Goal: Task Accomplishment & Management: Manage account settings

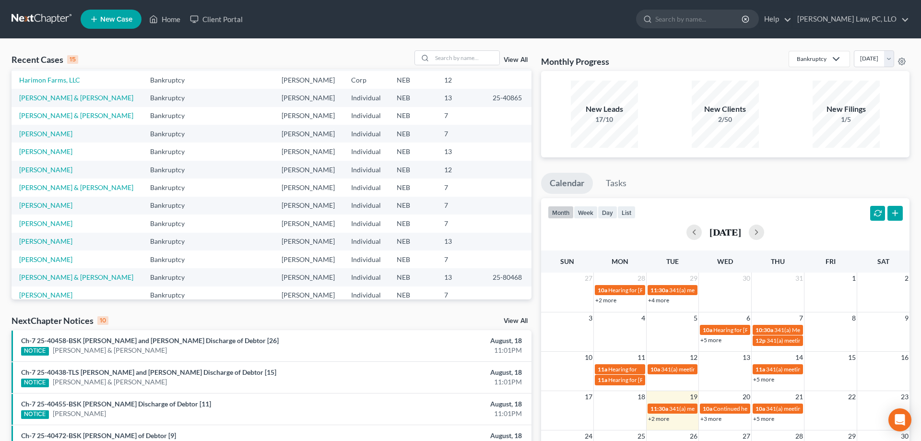
scroll to position [49, 0]
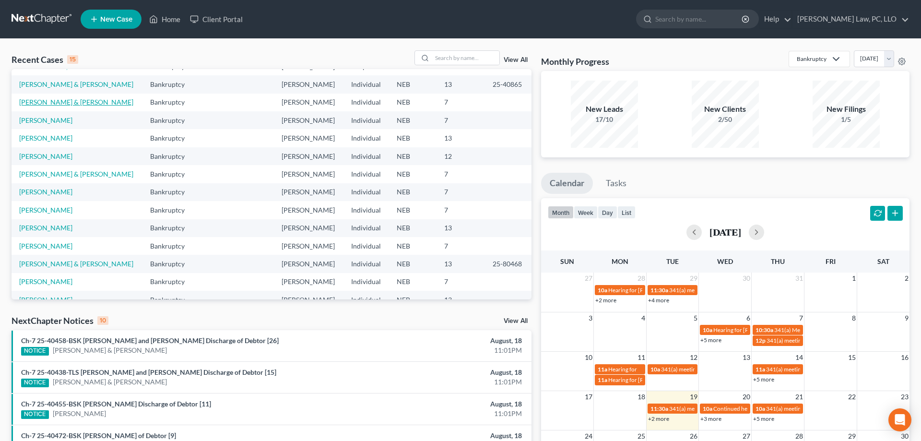
click at [61, 103] on link "[PERSON_NAME] & [PERSON_NAME]" at bounding box center [76, 102] width 114 height 8
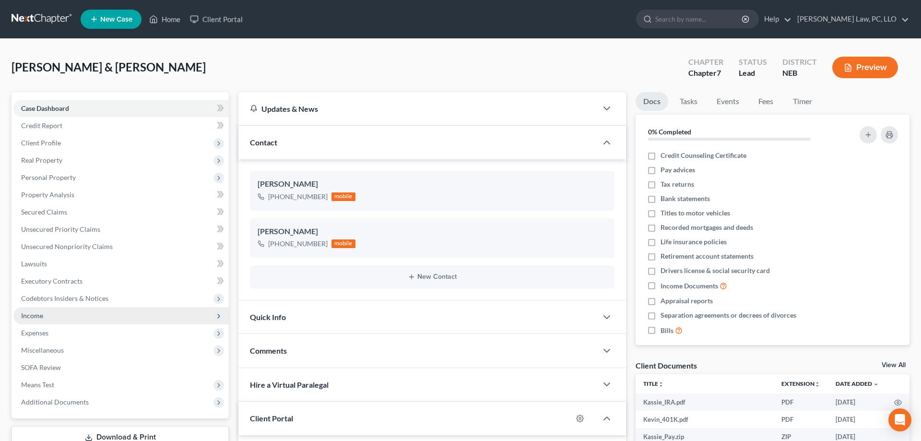
scroll to position [129, 0]
click at [70, 315] on span "Income" at bounding box center [120, 315] width 215 height 17
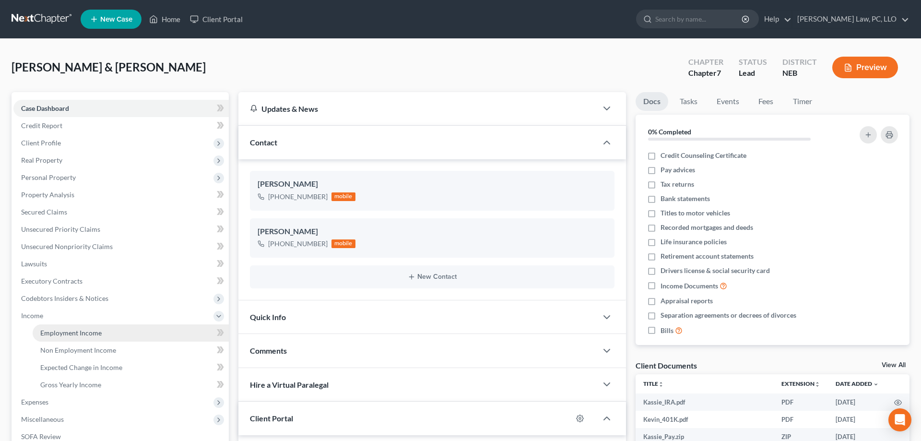
click at [72, 331] on span "Employment Income" at bounding box center [70, 333] width 61 height 8
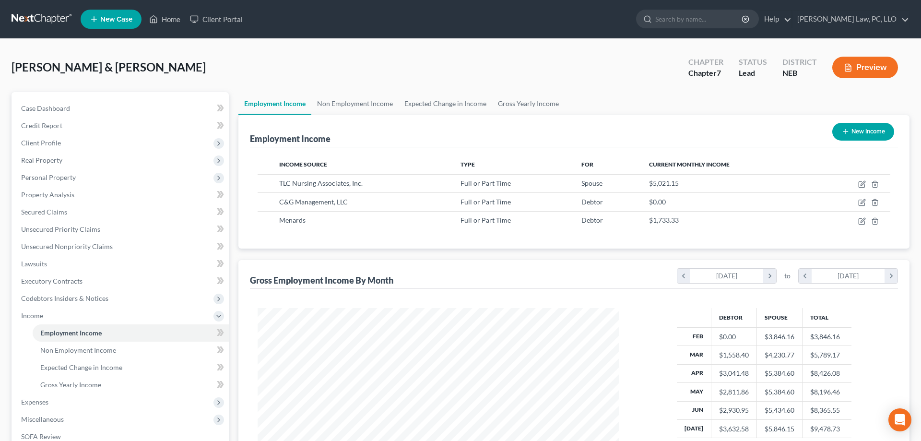
scroll to position [180, 380]
click at [860, 202] on icon "button" at bounding box center [862, 203] width 8 height 8
select select "0"
select select "50"
select select "2"
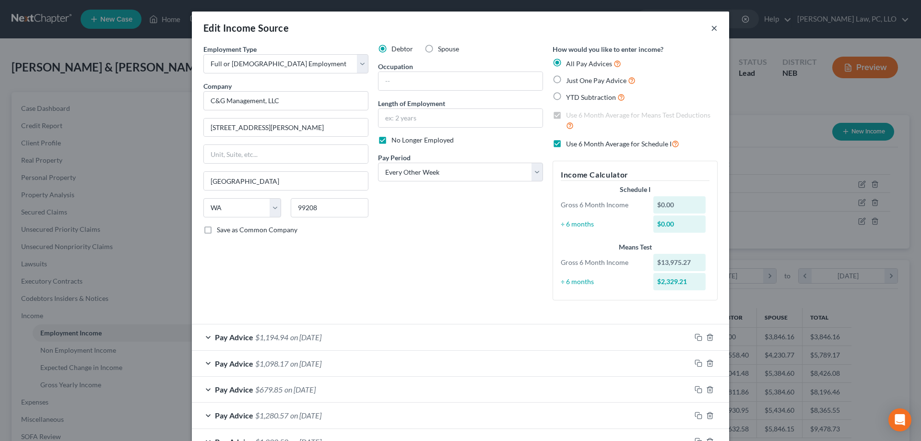
click at [716, 28] on button "×" at bounding box center [714, 28] width 7 height 12
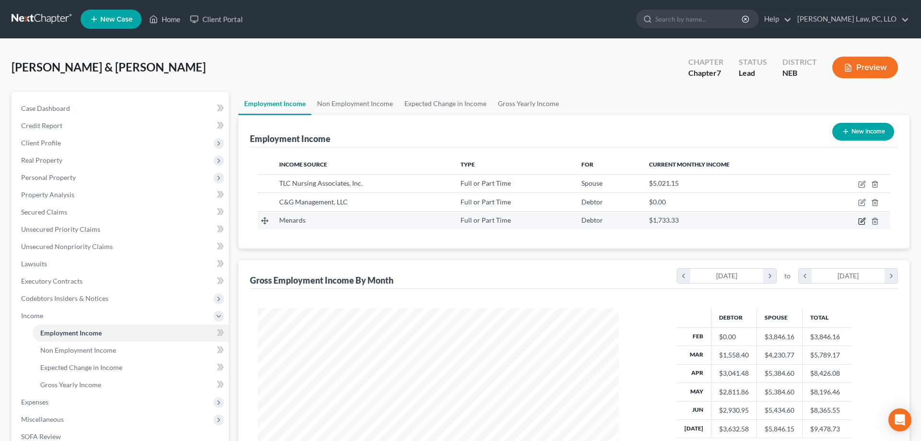
click at [862, 220] on icon "button" at bounding box center [862, 220] width 4 height 4
select select "0"
select select "30"
select select "2"
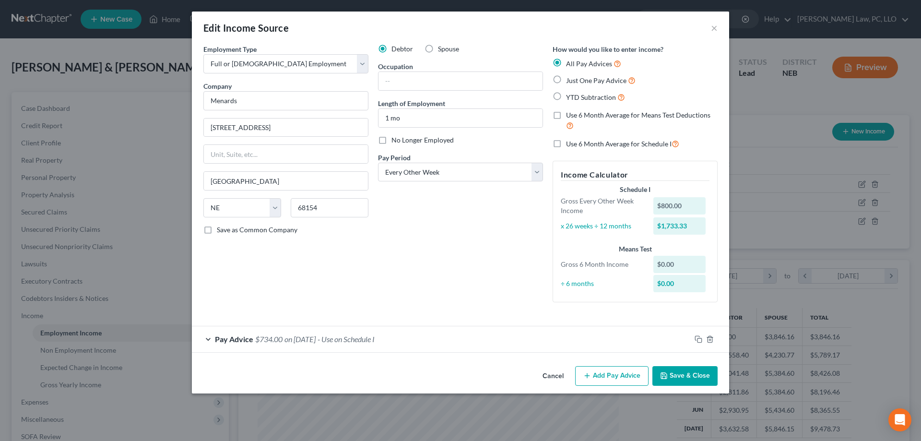
click at [553, 377] on button "Cancel" at bounding box center [553, 376] width 36 height 19
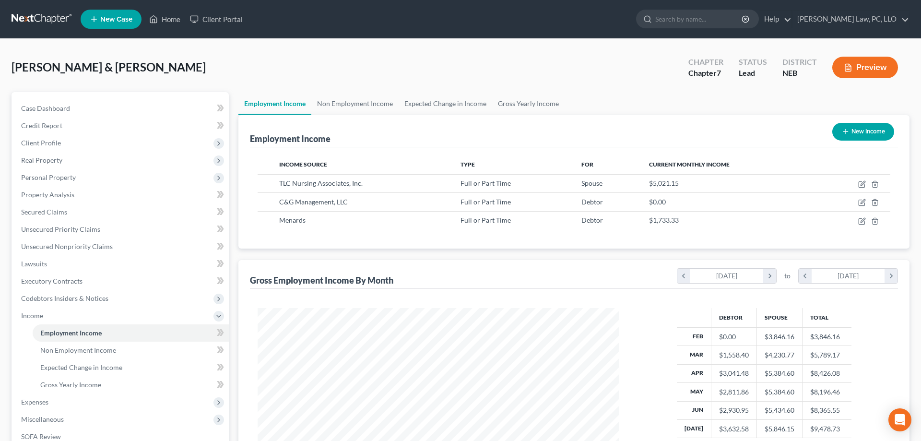
click at [858, 64] on button "Preview" at bounding box center [865, 68] width 66 height 22
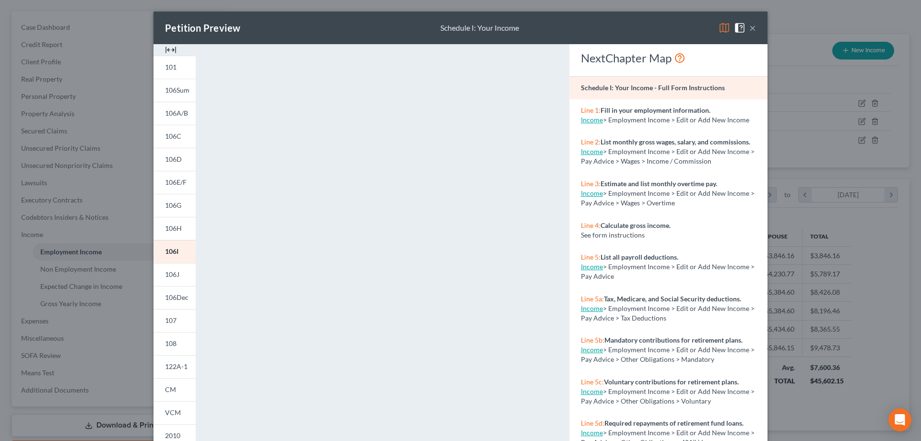
scroll to position [137, 0]
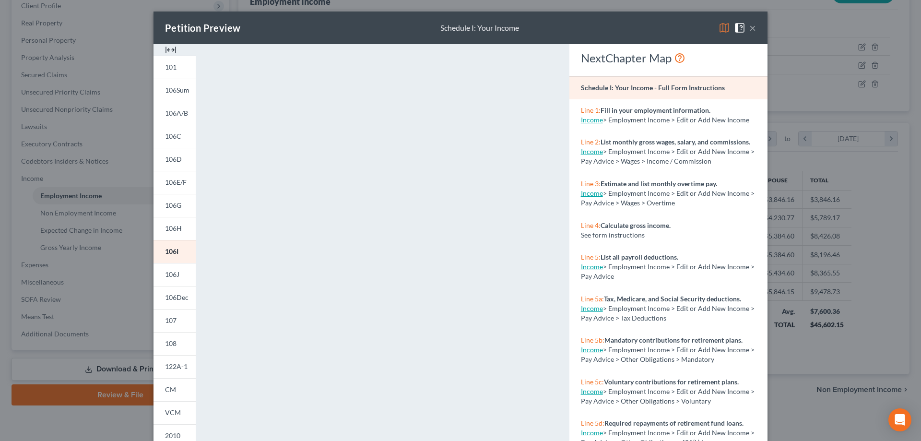
click at [754, 29] on button "×" at bounding box center [752, 28] width 7 height 12
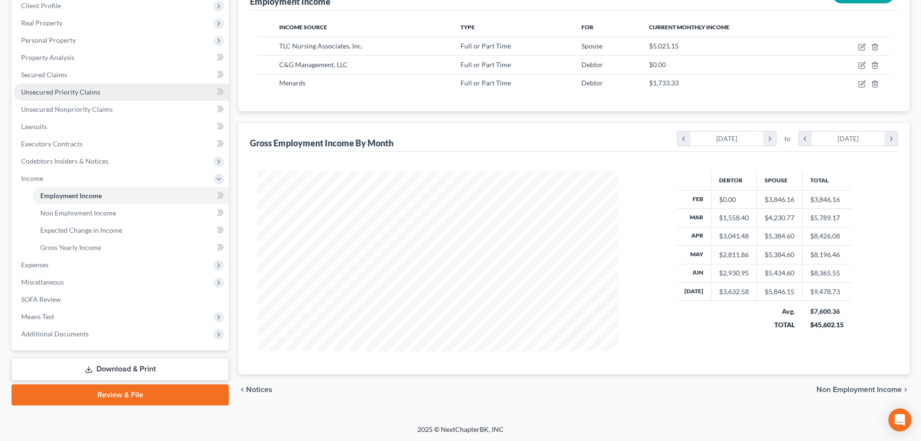
click at [67, 94] on span "Unsecured Priority Claims" at bounding box center [60, 92] width 79 height 8
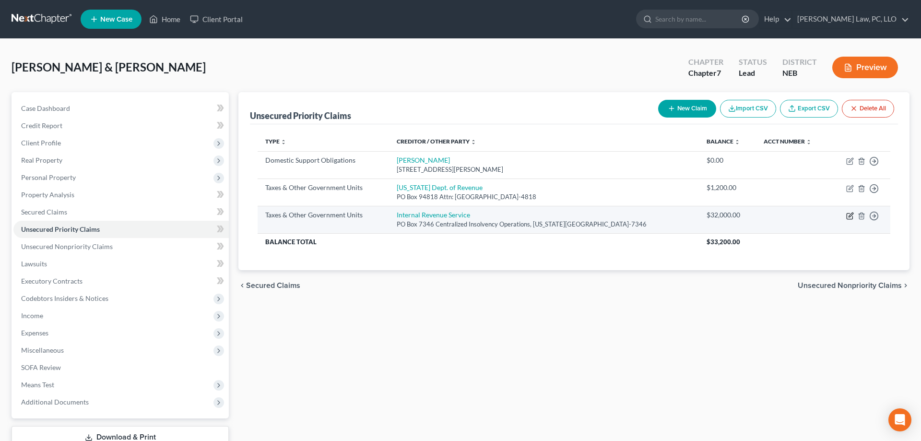
click at [847, 215] on icon "button" at bounding box center [849, 216] width 6 height 6
select select "0"
select select "39"
select select "2"
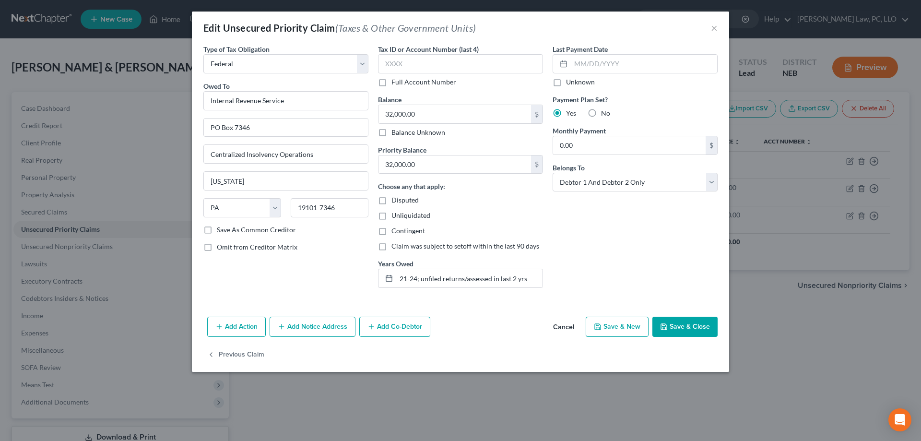
click at [556, 330] on button "Cancel" at bounding box center [563, 326] width 36 height 19
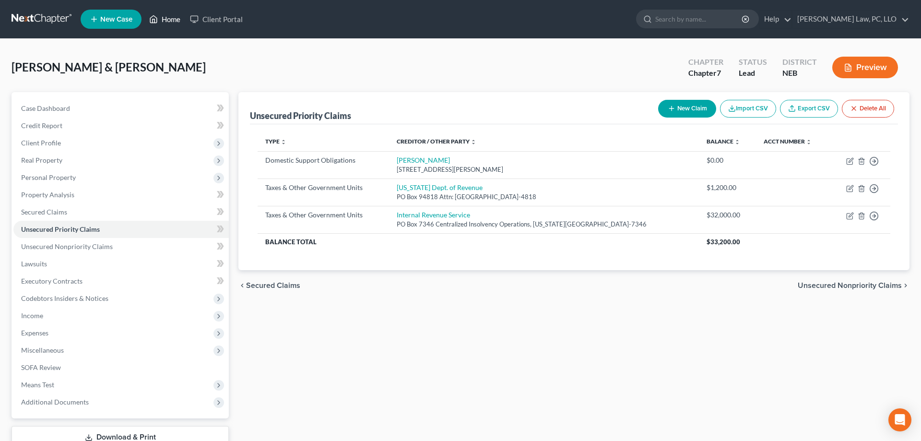
click at [168, 17] on link "Home" at bounding box center [164, 19] width 41 height 17
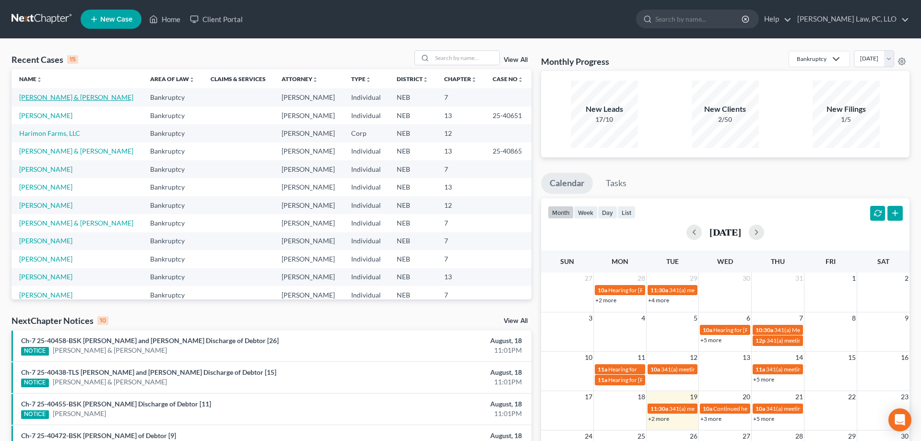
click at [84, 94] on link "[PERSON_NAME] & [PERSON_NAME]" at bounding box center [76, 97] width 114 height 8
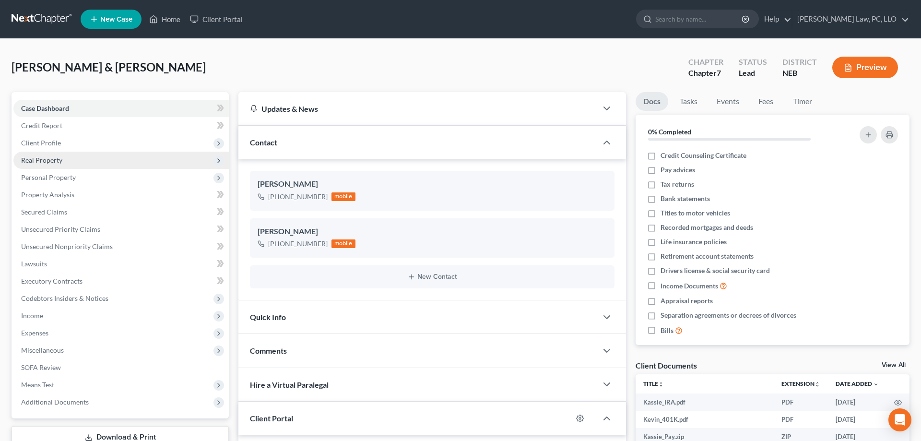
scroll to position [129, 0]
click at [63, 179] on span "Personal Property" at bounding box center [48, 177] width 55 height 8
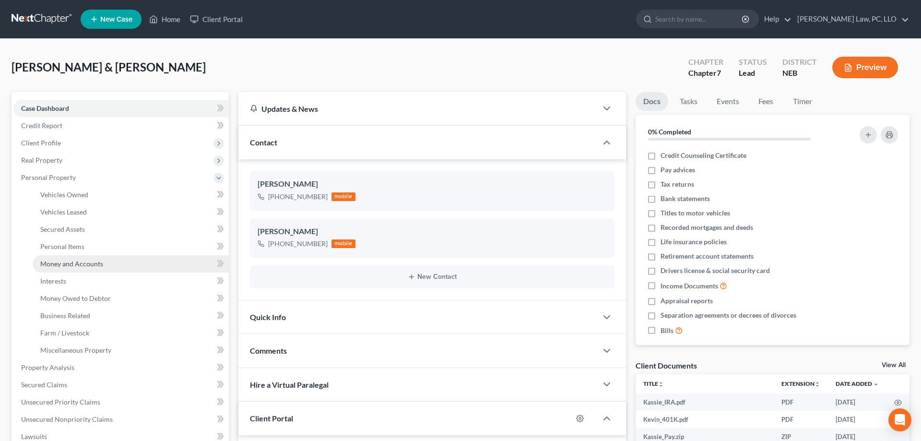
click at [85, 263] on span "Money and Accounts" at bounding box center [71, 263] width 63 height 8
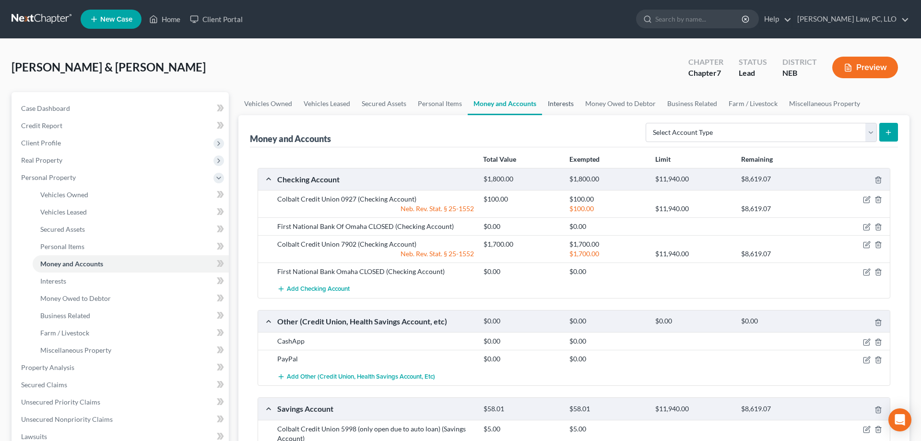
click at [543, 105] on link "Interests" at bounding box center [560, 103] width 37 height 23
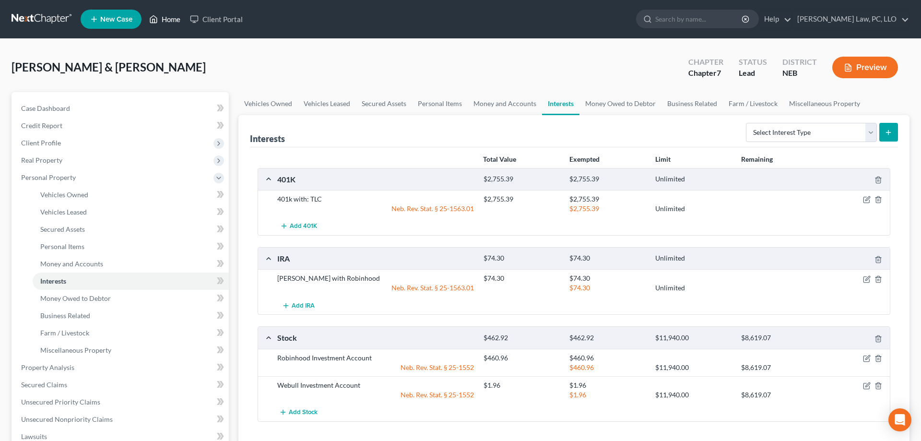
click at [164, 22] on link "Home" at bounding box center [164, 19] width 41 height 17
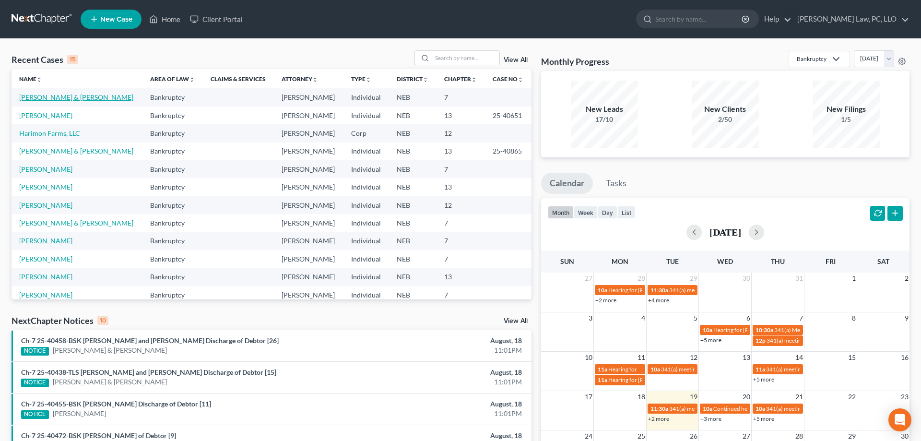
click at [52, 95] on link "[PERSON_NAME] & [PERSON_NAME]" at bounding box center [76, 97] width 114 height 8
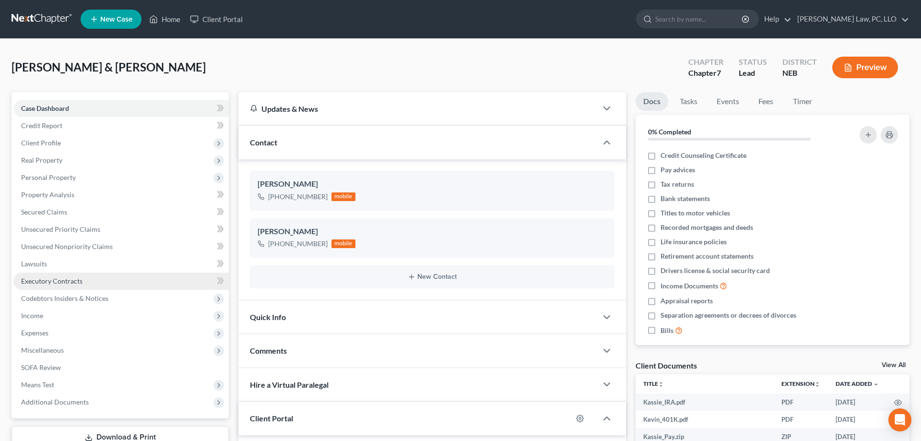
scroll to position [129, 0]
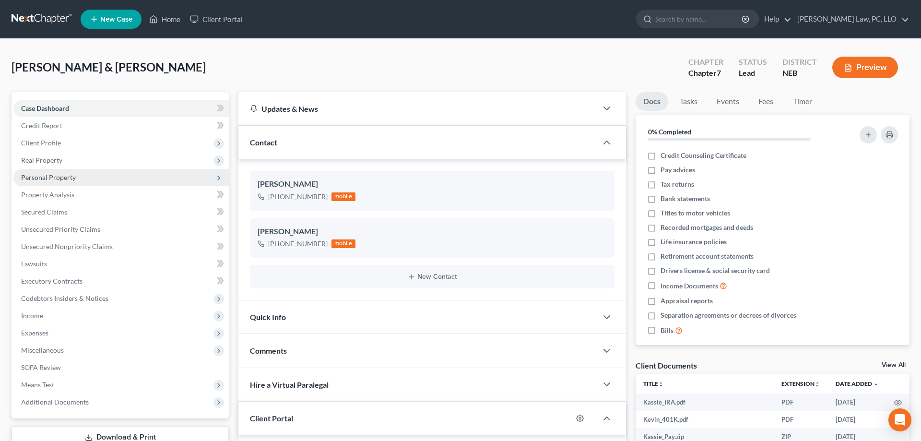
click at [68, 178] on span "Personal Property" at bounding box center [48, 177] width 55 height 8
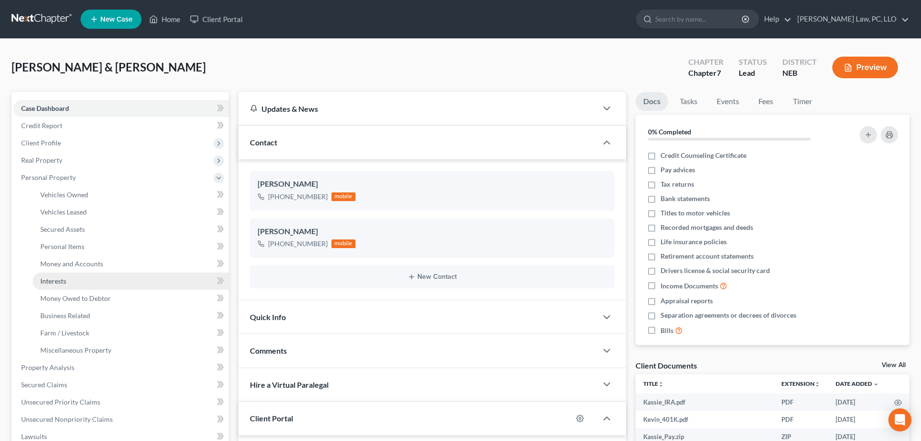
click at [94, 282] on link "Interests" at bounding box center [131, 280] width 196 height 17
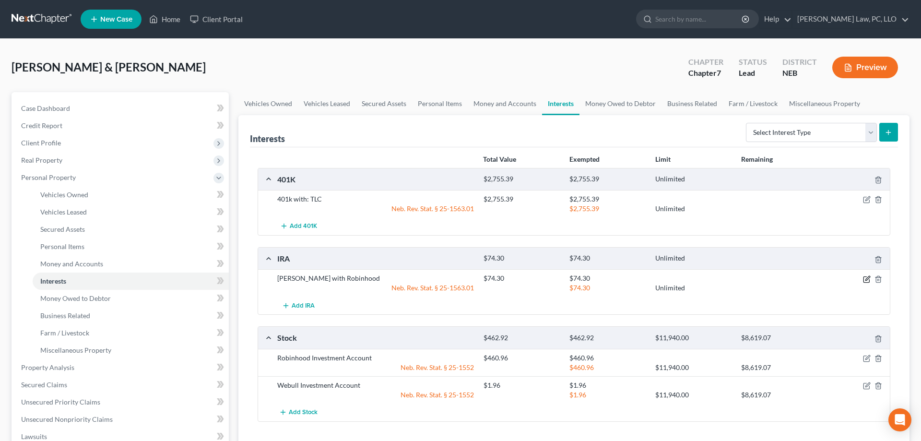
click at [865, 279] on icon "button" at bounding box center [867, 279] width 8 height 8
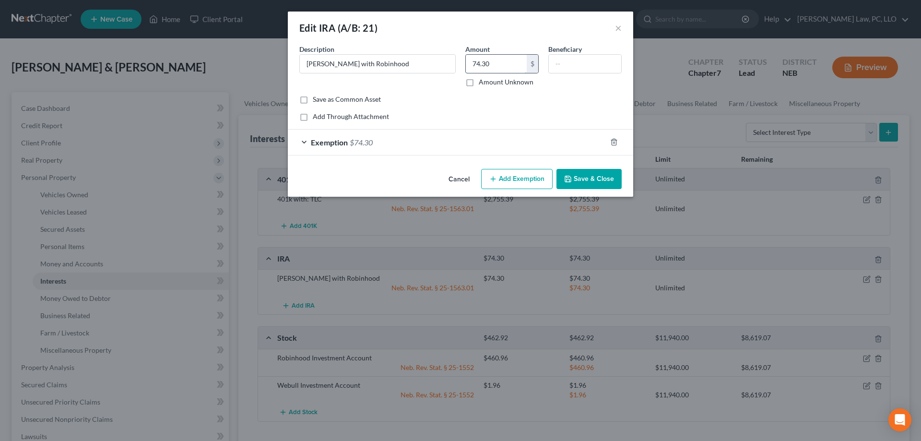
drag, startPoint x: 493, startPoint y: 64, endPoint x: 521, endPoint y: 65, distance: 27.8
click at [521, 65] on input "74.30" at bounding box center [496, 64] width 61 height 18
type input "76.19"
click at [419, 153] on div "Exemption $74.30" at bounding box center [447, 141] width 318 height 25
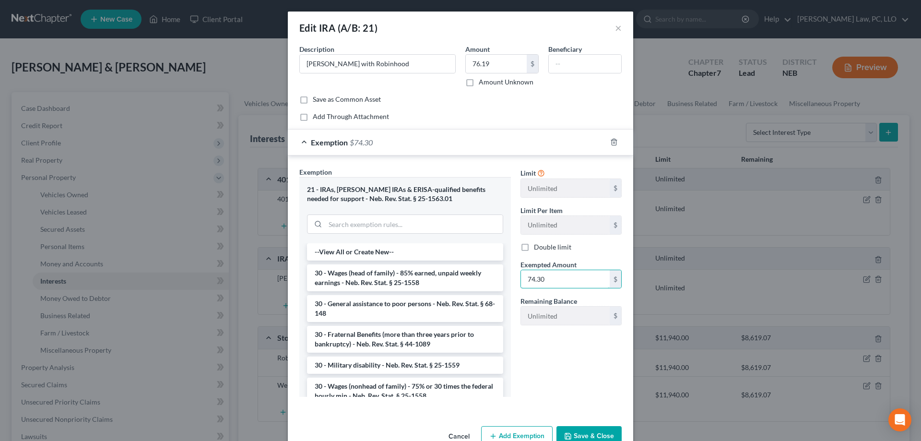
drag, startPoint x: 555, startPoint y: 274, endPoint x: 516, endPoint y: 277, distance: 39.4
click at [521, 277] on input "74.30" at bounding box center [565, 279] width 89 height 18
drag, startPoint x: 564, startPoint y: 277, endPoint x: 504, endPoint y: 284, distance: 61.3
click at [521, 284] on input "74.30" at bounding box center [565, 279] width 89 height 18
type input "76.19"
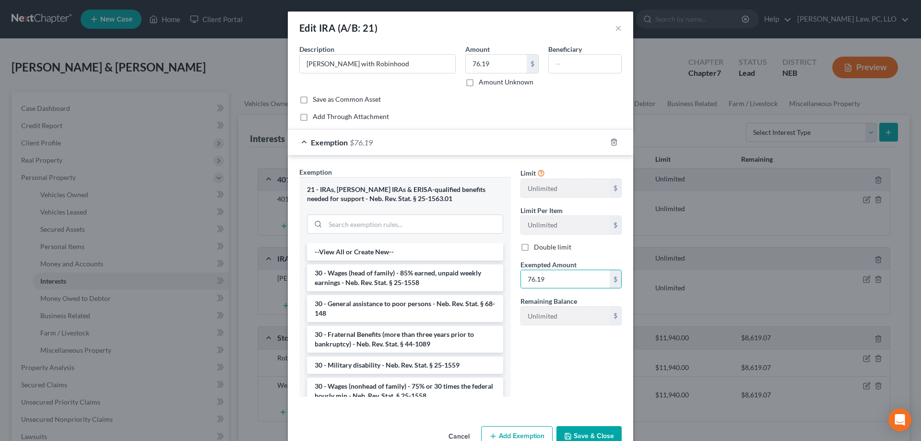
click at [582, 435] on button "Save & Close" at bounding box center [588, 436] width 65 height 20
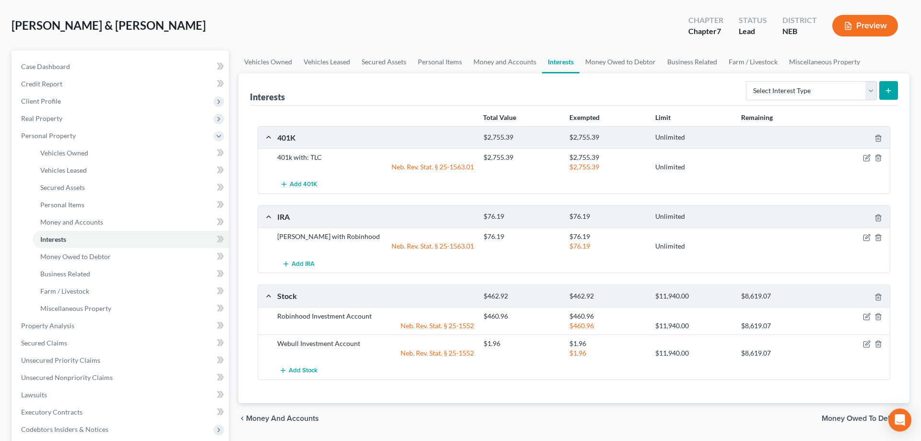
scroll to position [98, 0]
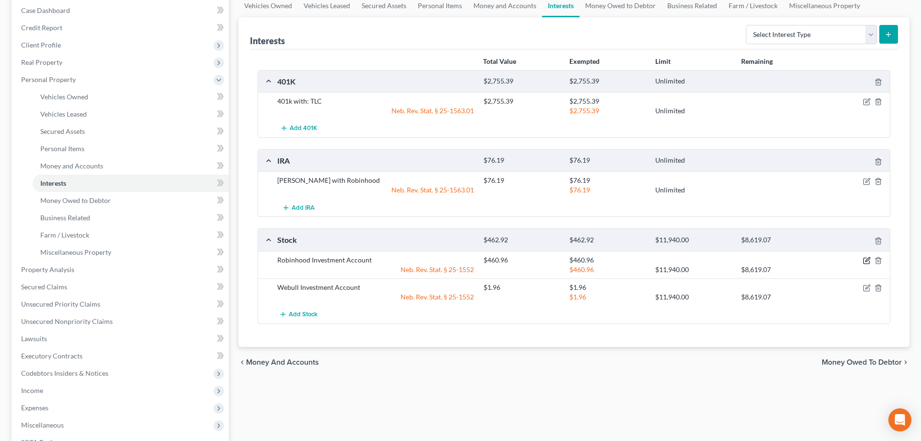
click at [869, 261] on icon "button" at bounding box center [866, 261] width 6 height 6
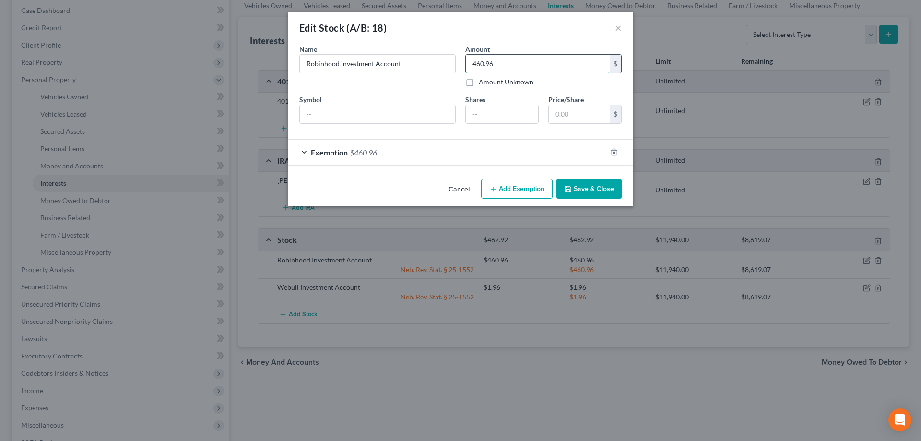
drag, startPoint x: 496, startPoint y: 59, endPoint x: 424, endPoint y: 58, distance: 72.4
click at [466, 58] on input "460.96" at bounding box center [538, 64] width 144 height 18
drag, startPoint x: 504, startPoint y: 65, endPoint x: 466, endPoint y: 62, distance: 38.0
click at [466, 62] on input "460.96" at bounding box center [538, 64] width 144 height 18
type input "9"
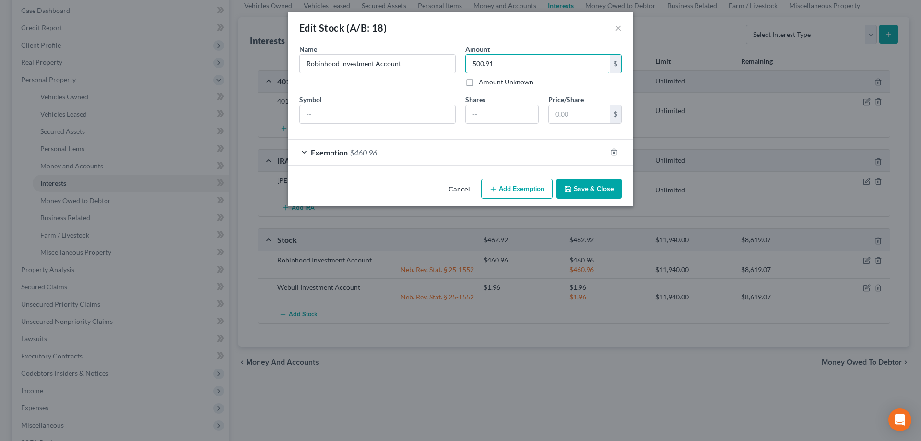
type input "500.91"
click at [421, 145] on div "Exemption $460.96" at bounding box center [447, 152] width 318 height 25
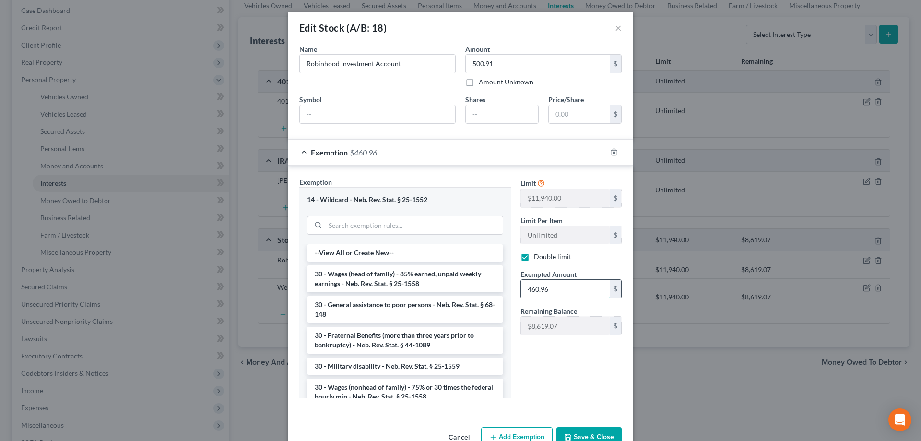
drag, startPoint x: 561, startPoint y: 297, endPoint x: 588, endPoint y: 287, distance: 29.1
click at [584, 287] on input "460.96" at bounding box center [565, 289] width 89 height 18
type input "500.91"
click at [571, 436] on icon "button" at bounding box center [568, 437] width 8 height 8
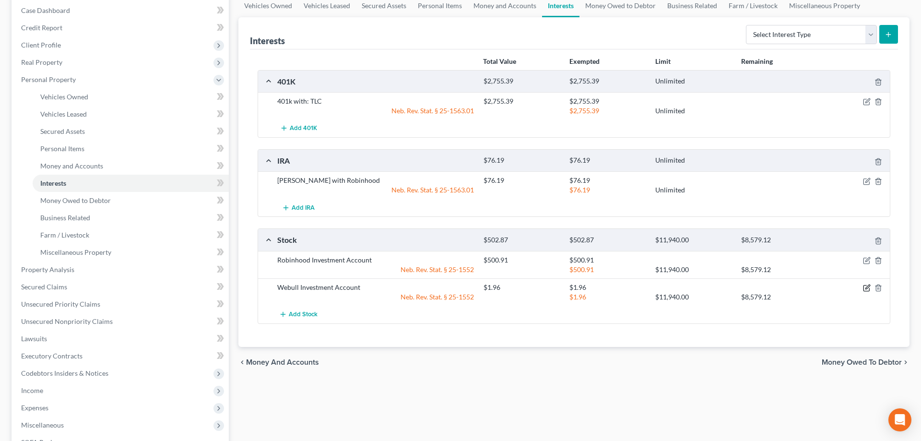
click at [865, 289] on icon "button" at bounding box center [867, 286] width 4 height 4
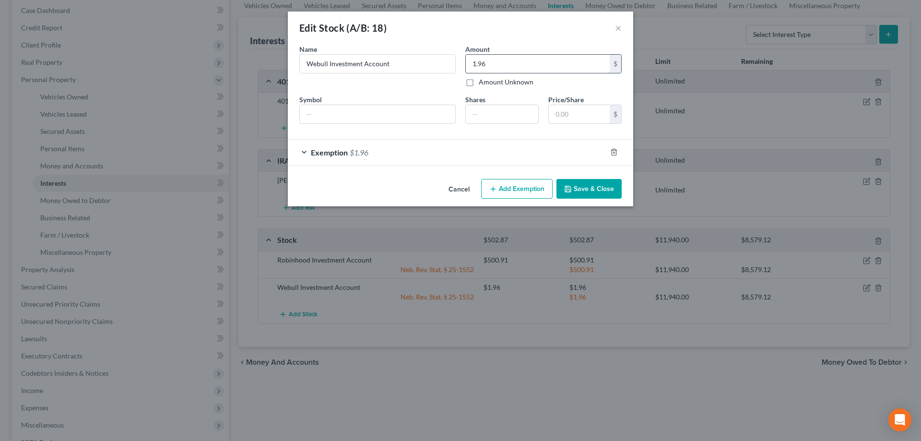
drag, startPoint x: 500, startPoint y: 62, endPoint x: 423, endPoint y: 62, distance: 77.7
click at [466, 62] on input "1.96" at bounding box center [538, 64] width 144 height 18
drag, startPoint x: 474, startPoint y: 62, endPoint x: 480, endPoint y: 62, distance: 5.3
click at [480, 62] on input "1.96" at bounding box center [538, 64] width 144 height 18
drag, startPoint x: 486, startPoint y: 62, endPoint x: 461, endPoint y: 64, distance: 25.5
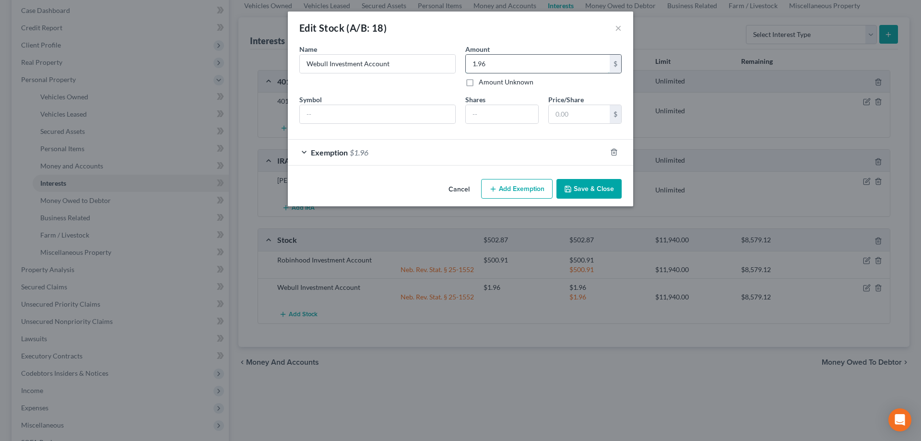
click at [466, 64] on input "1.96" at bounding box center [538, 64] width 144 height 18
type input "225.95"
click at [365, 152] on span "$1.96" at bounding box center [359, 152] width 19 height 9
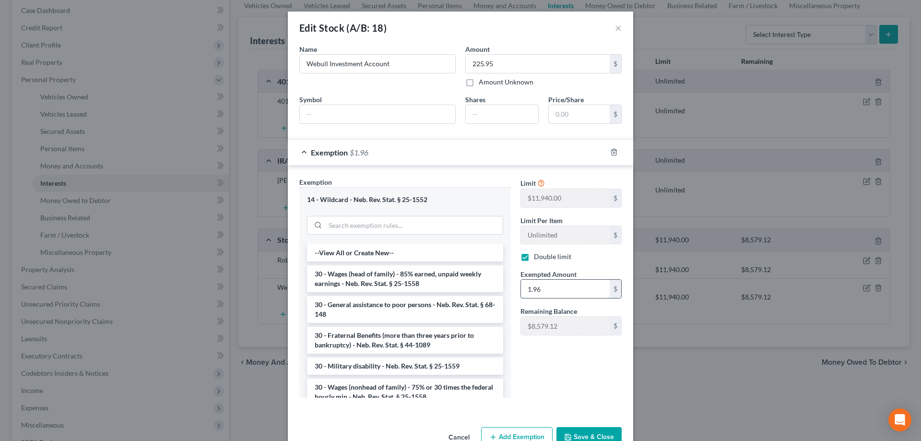
drag, startPoint x: 551, startPoint y: 289, endPoint x: 567, endPoint y: 289, distance: 15.8
click at [566, 289] on input "1.96" at bounding box center [565, 289] width 89 height 18
type input "225.85"
click at [582, 434] on button "Save & Close" at bounding box center [588, 437] width 65 height 20
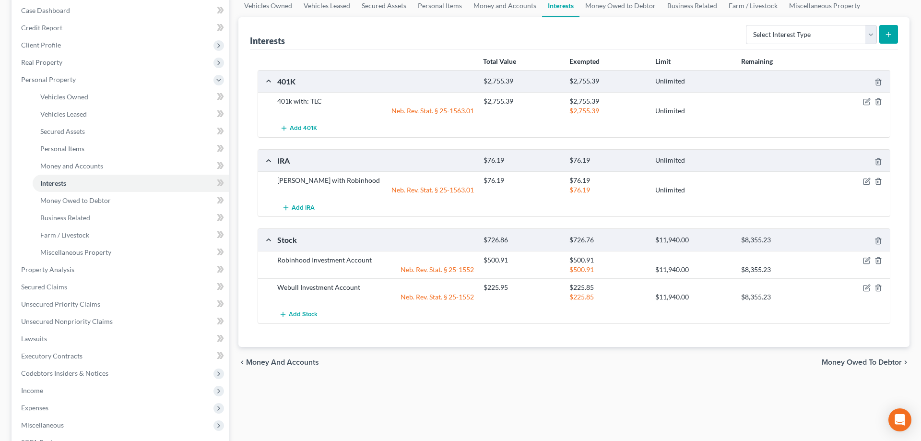
scroll to position [0, 0]
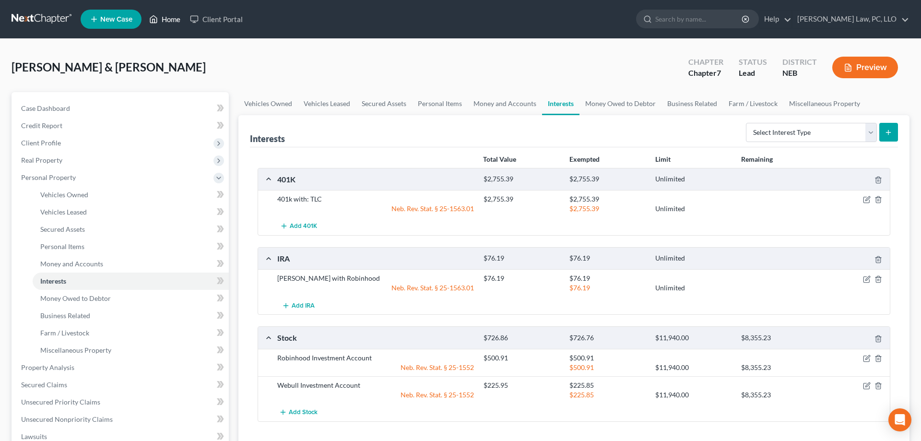
click at [162, 19] on link "Home" at bounding box center [164, 19] width 41 height 17
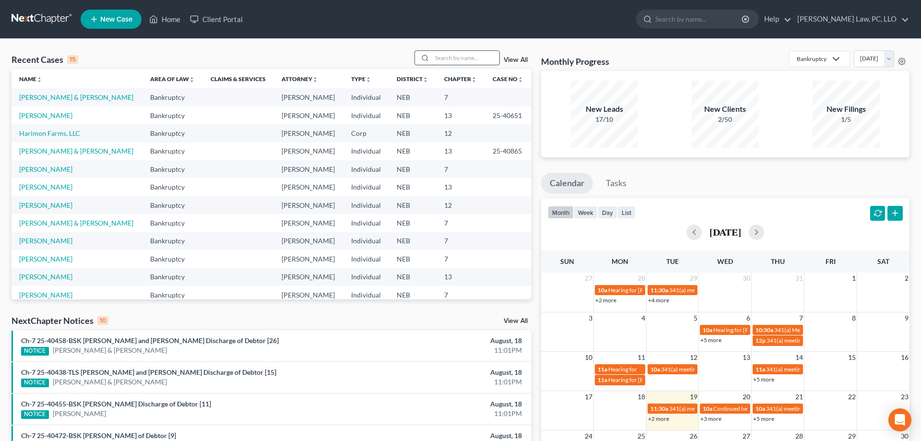
click at [445, 53] on input "search" at bounding box center [465, 58] width 67 height 14
type input "[PERSON_NAME]"
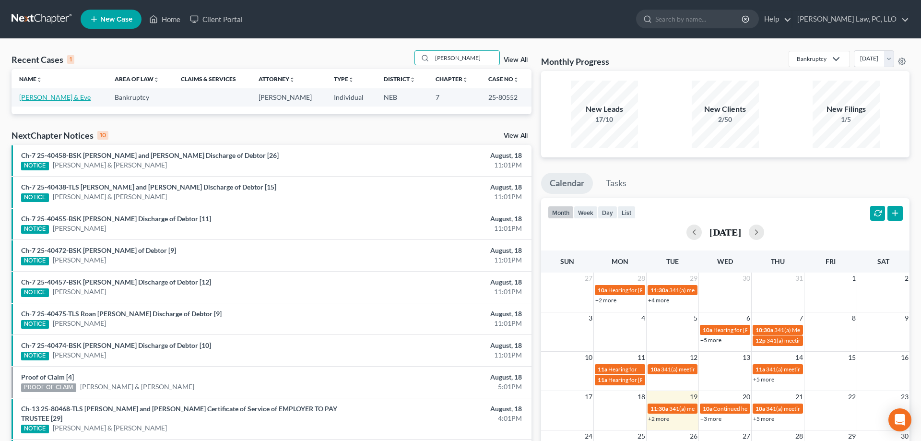
click at [77, 95] on link "[PERSON_NAME] & Eve" at bounding box center [54, 97] width 71 height 8
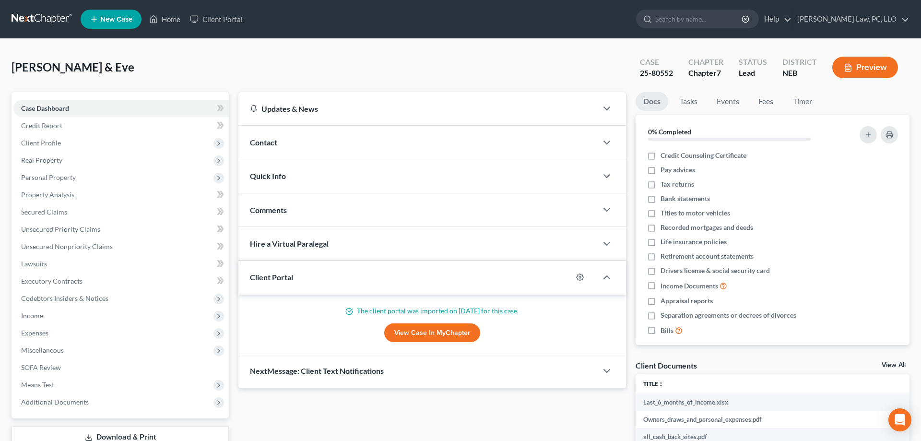
click at [379, 375] on span "NextMessage: Client Text Notifications" at bounding box center [317, 370] width 134 height 9
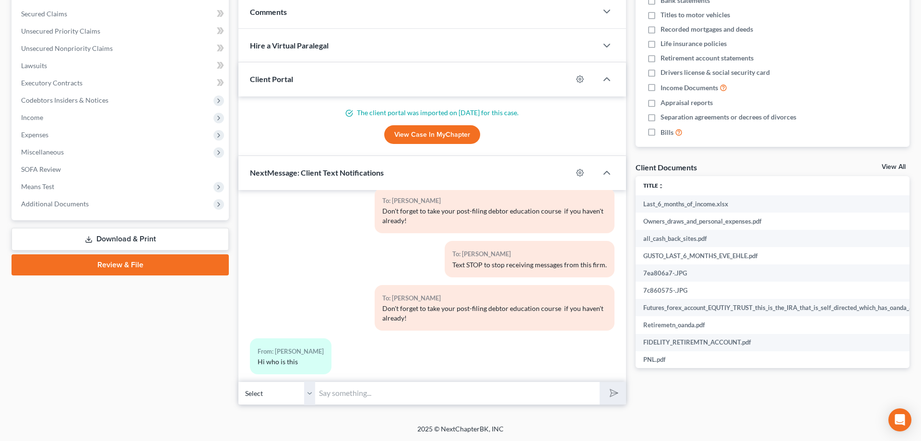
scroll to position [41, 0]
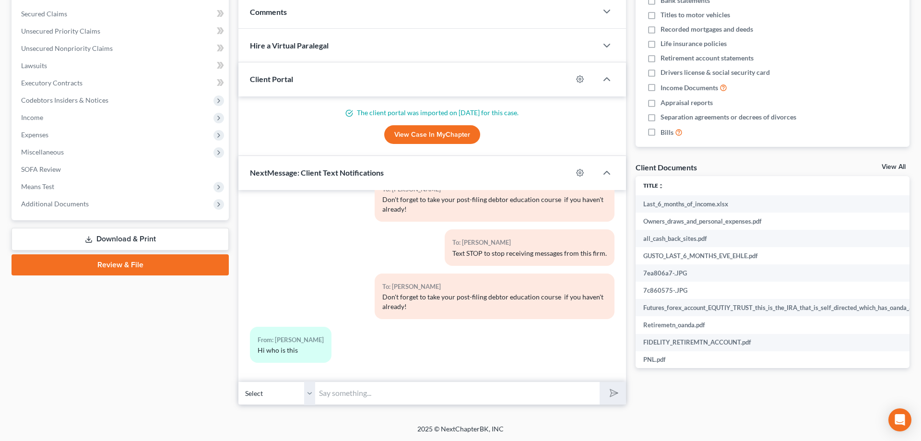
click at [387, 399] on input "text" at bounding box center [457, 392] width 284 height 23
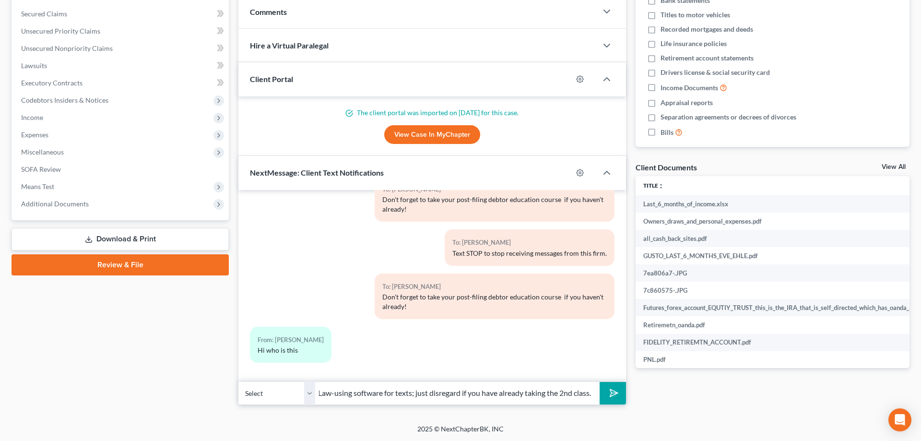
scroll to position [0, 66]
type input "[PERSON_NAME] Law-using software for texts; just disregard if you have already …"
click at [599, 382] on button "submit" at bounding box center [612, 393] width 26 height 23
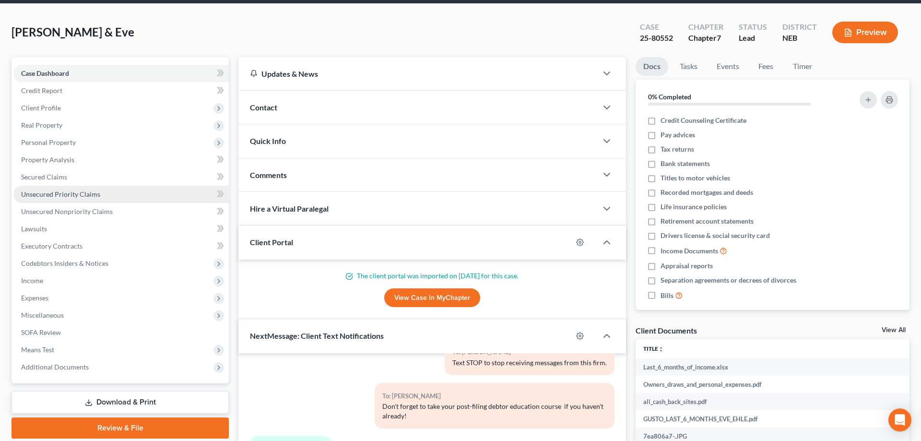
scroll to position [0, 0]
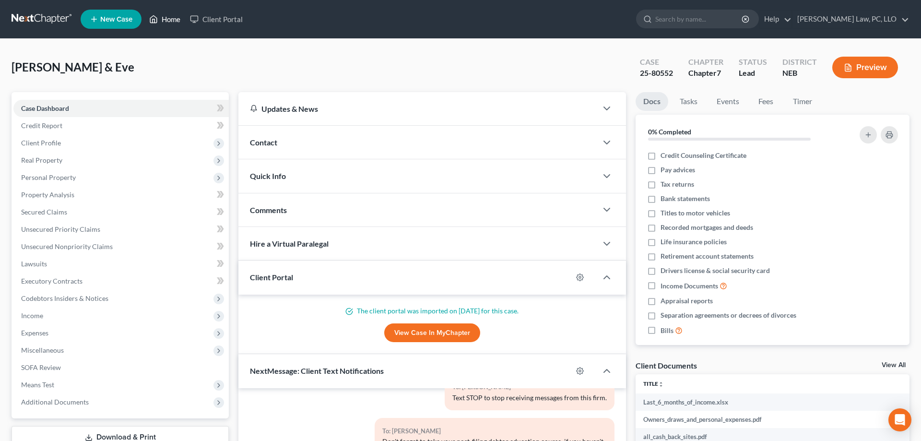
click at [169, 22] on link "Home" at bounding box center [164, 19] width 41 height 17
